Goal: Task Accomplishment & Management: Use online tool/utility

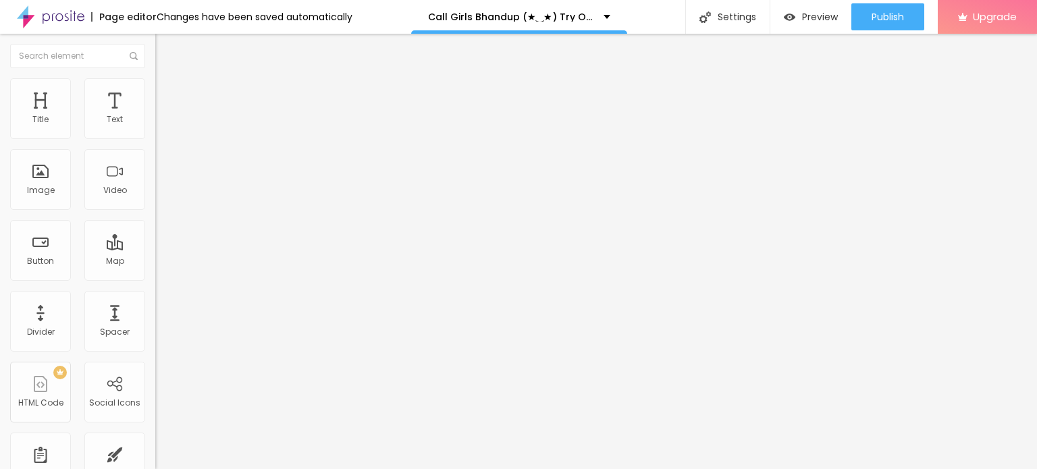
click at [155, 116] on span "Change image" at bounding box center [191, 110] width 72 height 11
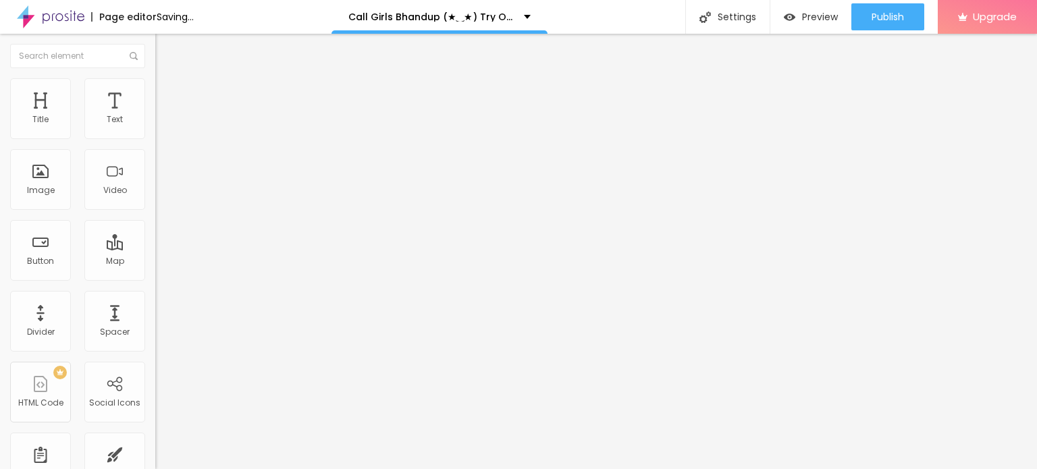
click at [155, 115] on div "Add image" at bounding box center [232, 109] width 155 height 9
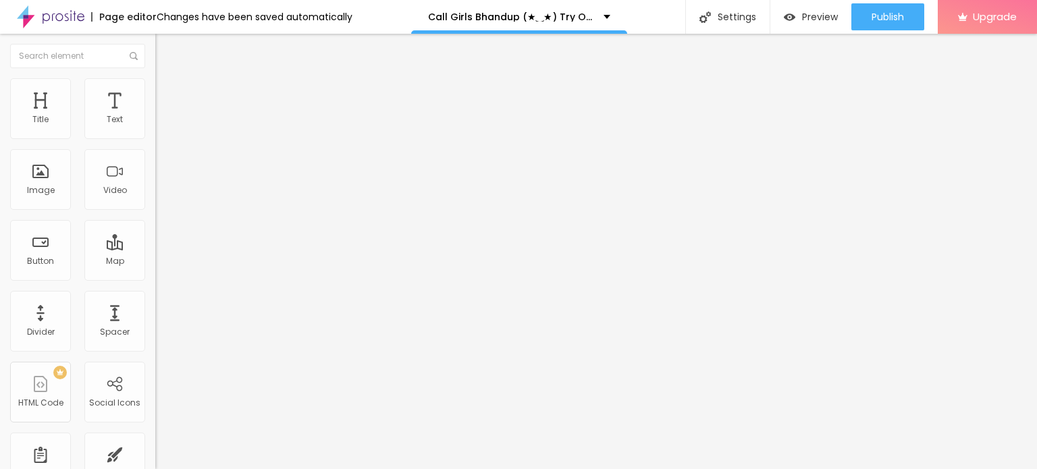
click at [155, 113] on img at bounding box center [159, 109] width 8 height 8
click at [155, 116] on span "Change image" at bounding box center [191, 110] width 72 height 11
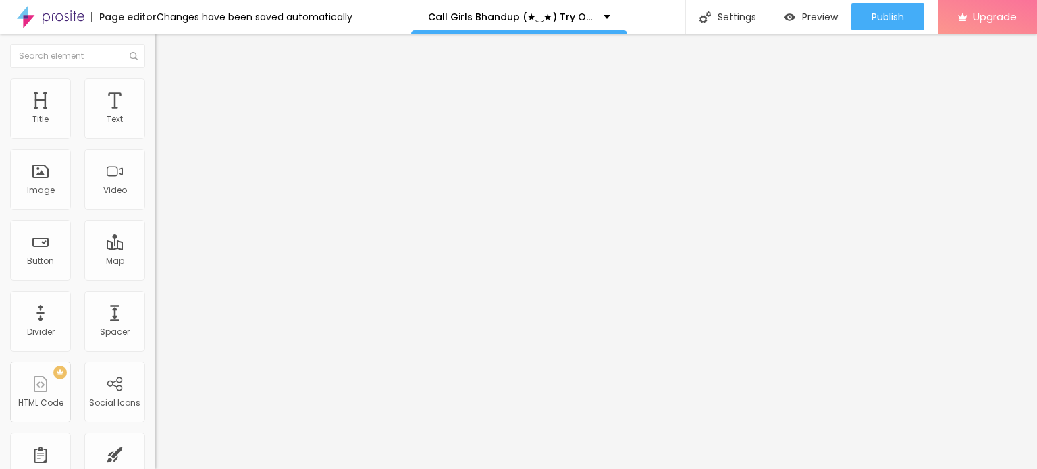
click at [284, 468] on div at bounding box center [518, 477] width 1037 height 0
click at [155, 127] on input "Click me" at bounding box center [236, 120] width 162 height 14
paste input "Booking Number: ☎ 9967276815"
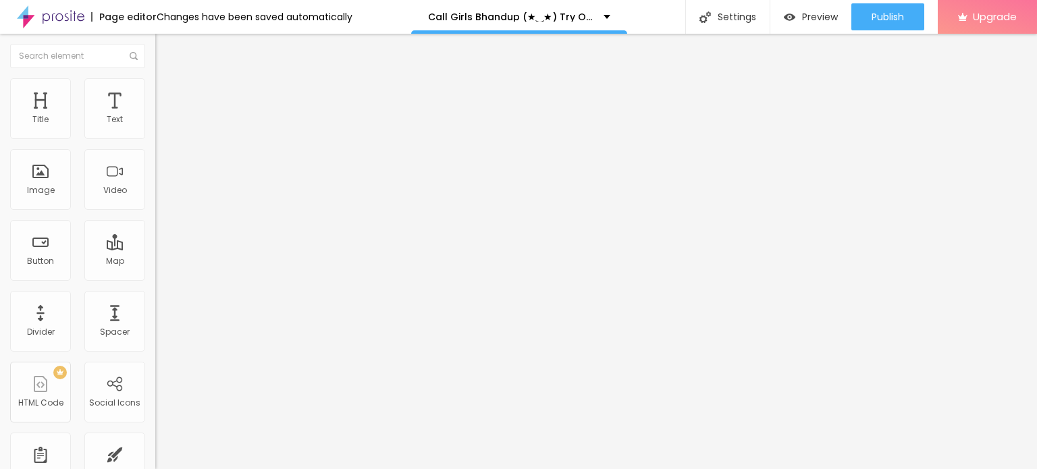
scroll to position [0, 9]
type input "Booking Number: ☎ 9967276815"
click at [155, 265] on div "URL" at bounding box center [232, 261] width 155 height 8
click at [155, 273] on input "https://" at bounding box center [236, 272] width 162 height 14
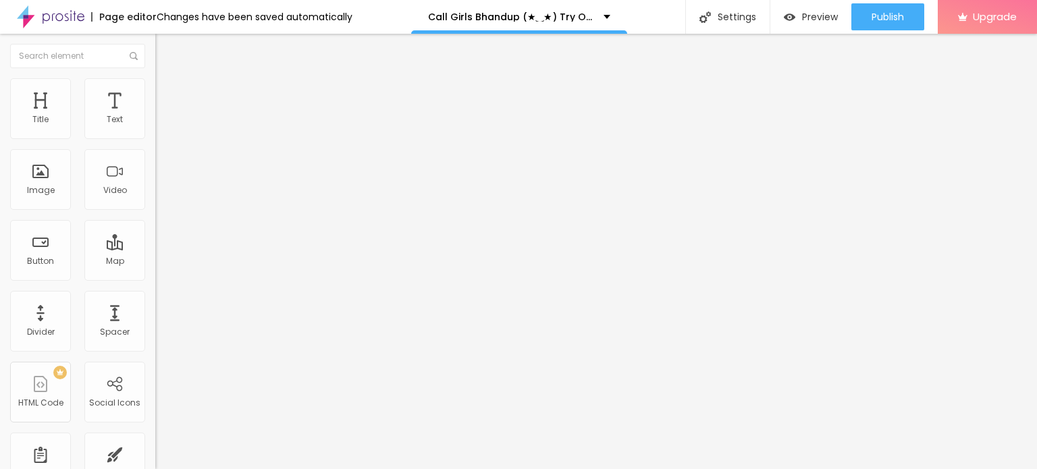
paste input "[DOMAIN_NAME][URL]"
type input "[URL][DOMAIN_NAME]"
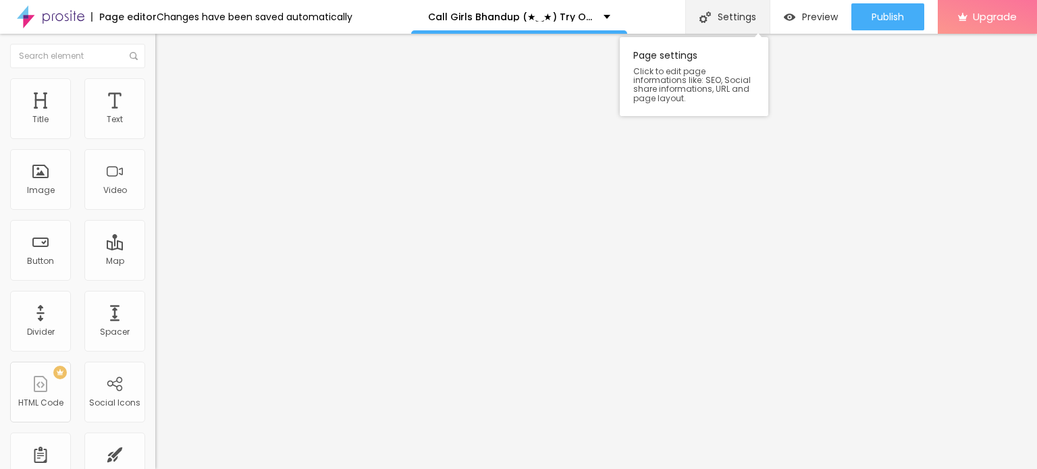
click at [727, 22] on div "Settings" at bounding box center [727, 17] width 84 height 34
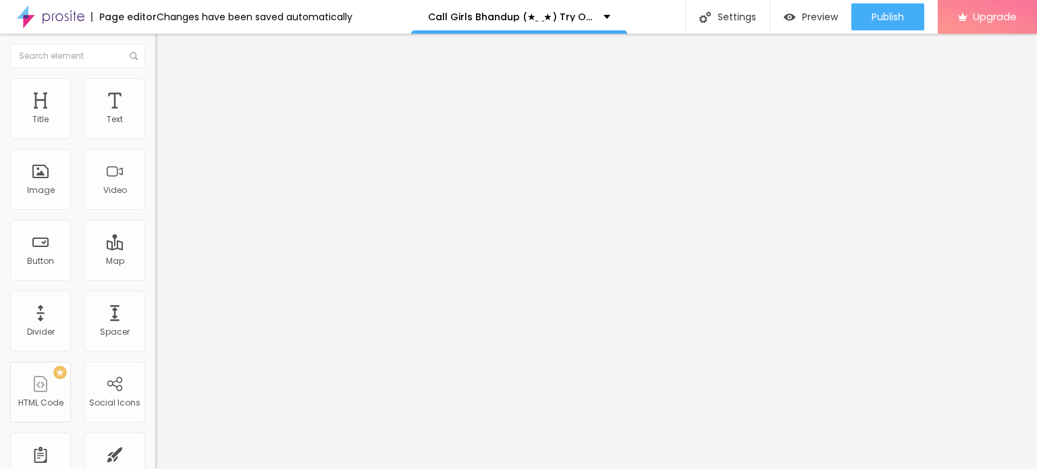
drag, startPoint x: 489, startPoint y: 267, endPoint x: 493, endPoint y: 279, distance: 12.8
paste input "Call Girls Bhandup (★‿★) Try One Of The our Best Russian Mumbai Escorts"
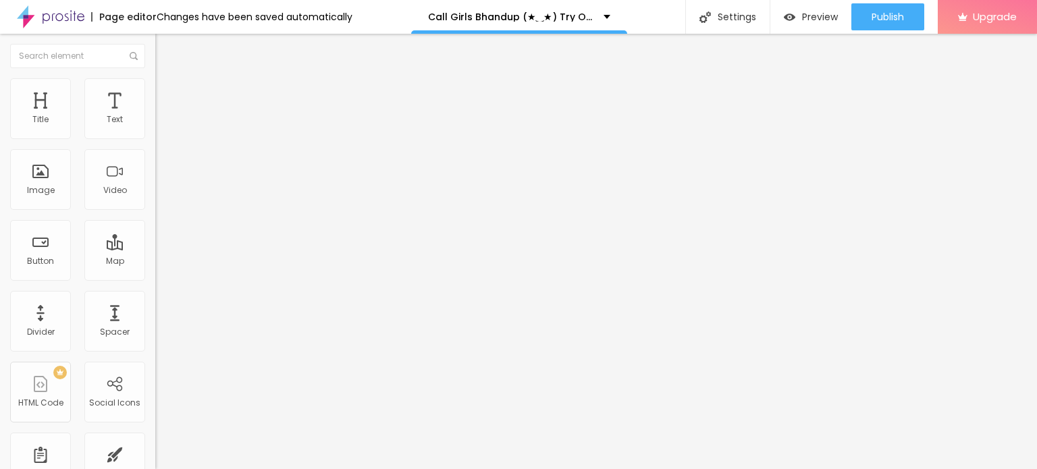
type input "Call Girls Bhandup (★‿★) Try One Of The our Best Russian Mumbai Escorts"
paste textarea "Call Girls Bhandup (★‿★) Try One Of The our Best Russian Mumbai Escorts"
paste textarea "You Can Also Contact For Nepali Call Girls in [GEOGRAPHIC_DATA], for Service Ho…"
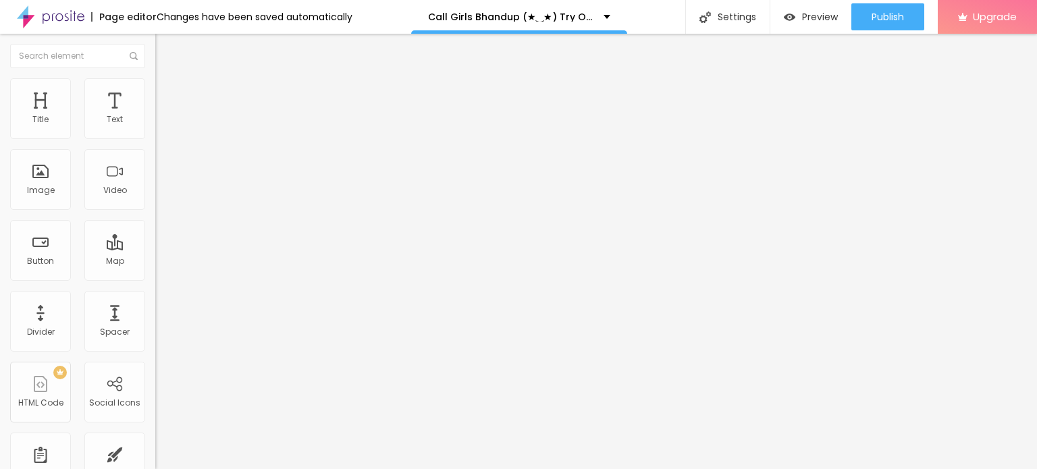
type textarea "Call Girls Bhandup (★‿★) Try One Of The our Best Russian Mumbai EscortsYou Can …"
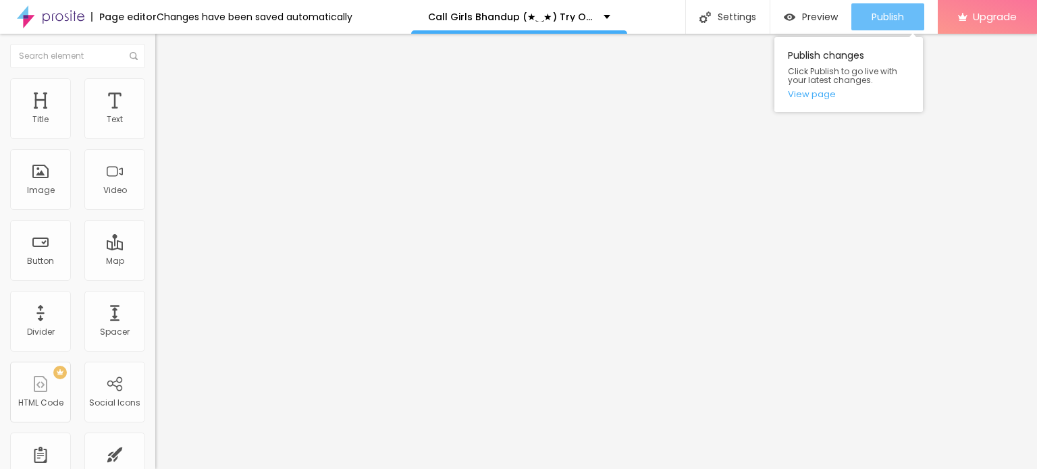
click at [878, 16] on span "Publish" at bounding box center [887, 16] width 32 height 11
click at [821, 99] on link "View page" at bounding box center [849, 94] width 122 height 9
